Goal: Information Seeking & Learning: Learn about a topic

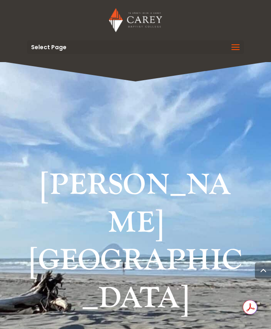
scroll to position [346, 0]
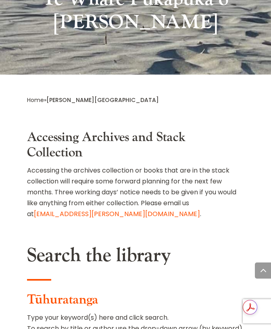
click at [118, 312] on p "Type your keyword(s) here and click search. To search by title or author use th…" at bounding box center [135, 326] width 217 height 28
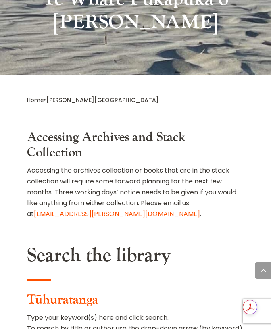
type input "*"
type input "**********"
